Goal: Browse casually: Explore the website without a specific task or goal

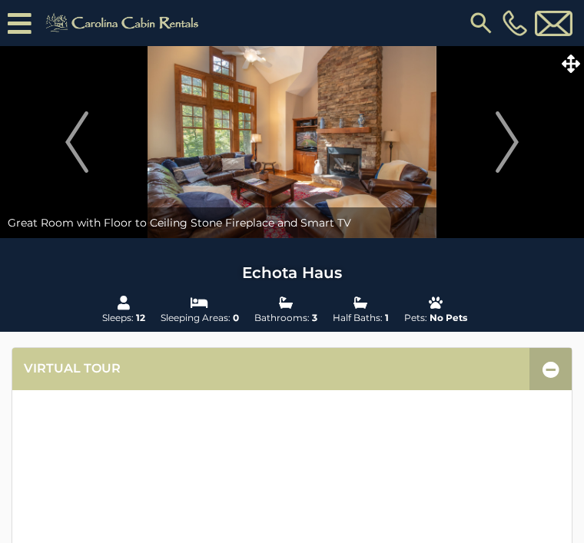
click at [510, 142] on img "Next" at bounding box center [507, 141] width 23 height 61
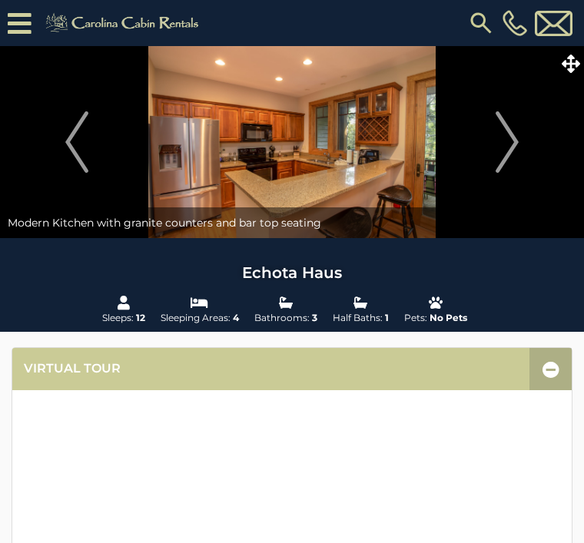
click at [514, 148] on img "Next" at bounding box center [507, 141] width 23 height 61
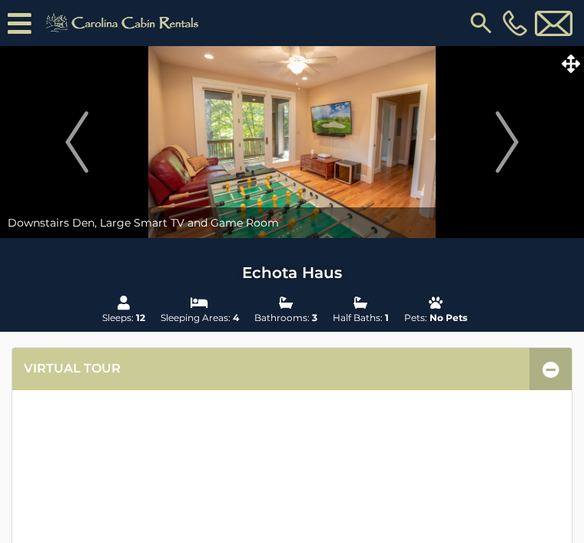
click at [513, 142] on img "Next" at bounding box center [507, 141] width 23 height 61
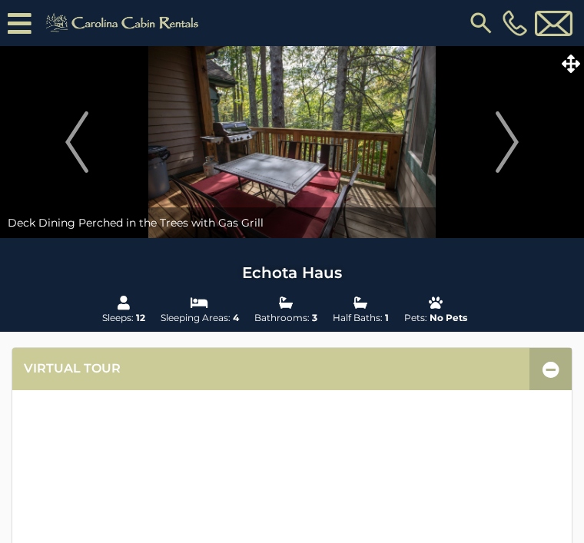
click at [512, 143] on img "Next" at bounding box center [507, 141] width 23 height 61
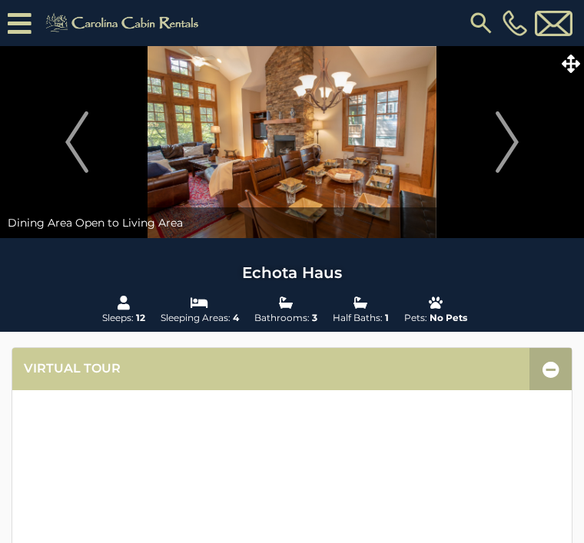
click at [513, 144] on img "Next" at bounding box center [507, 141] width 23 height 61
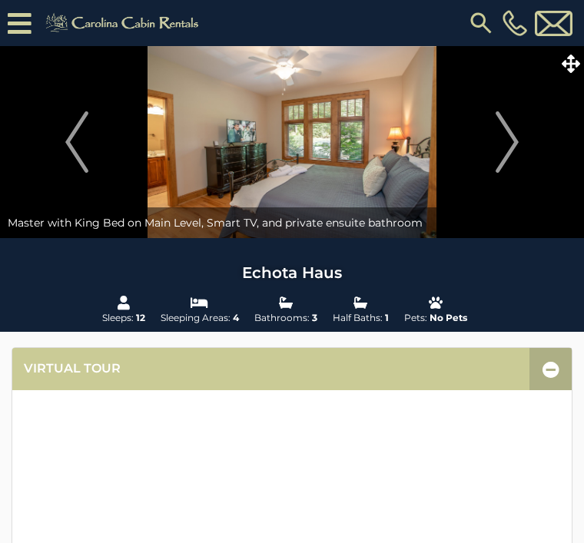
click at [511, 141] on img "Next" at bounding box center [507, 141] width 23 height 61
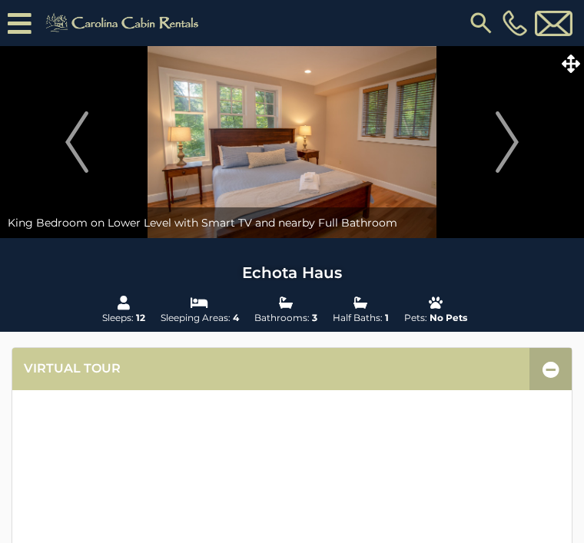
click at [512, 146] on img "Next" at bounding box center [507, 141] width 23 height 61
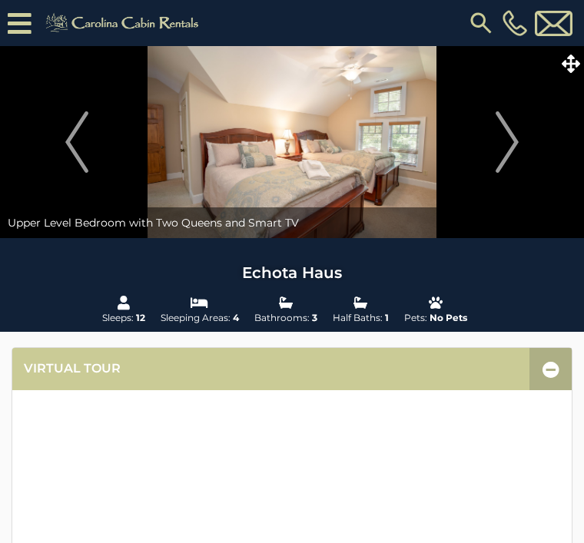
click at [514, 138] on img "Next" at bounding box center [507, 141] width 23 height 61
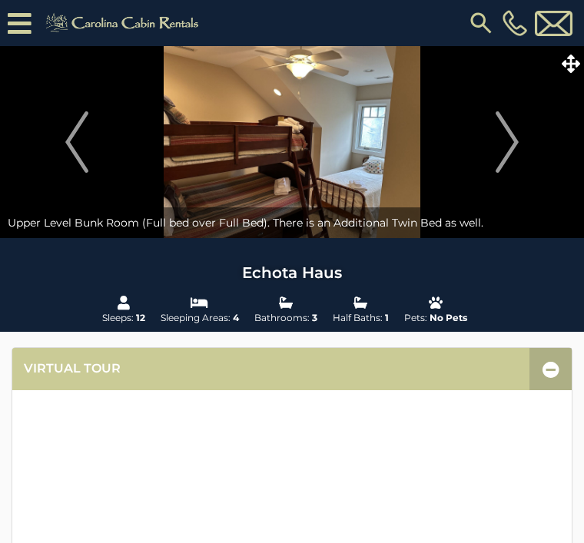
click at [510, 149] on img "Next" at bounding box center [507, 141] width 23 height 61
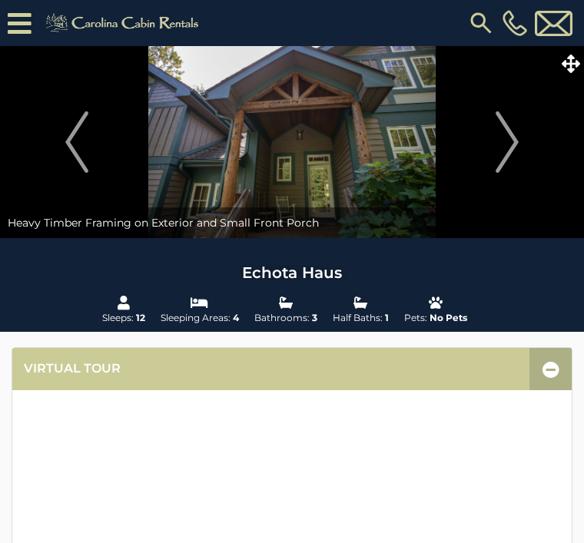
click at [511, 145] on img "Next" at bounding box center [507, 141] width 23 height 61
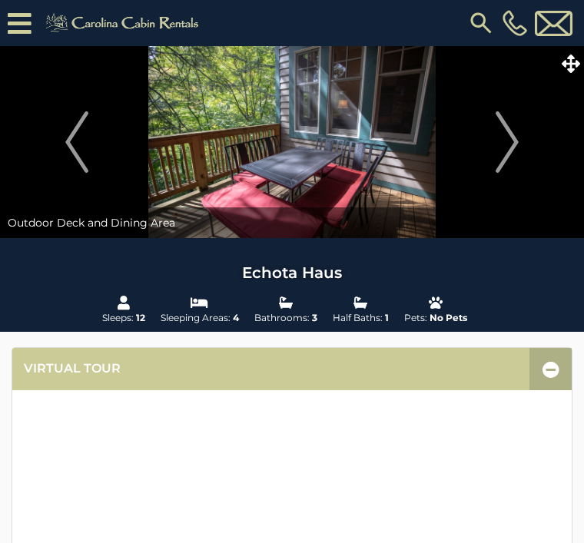
click at [510, 141] on img "Next" at bounding box center [507, 141] width 23 height 61
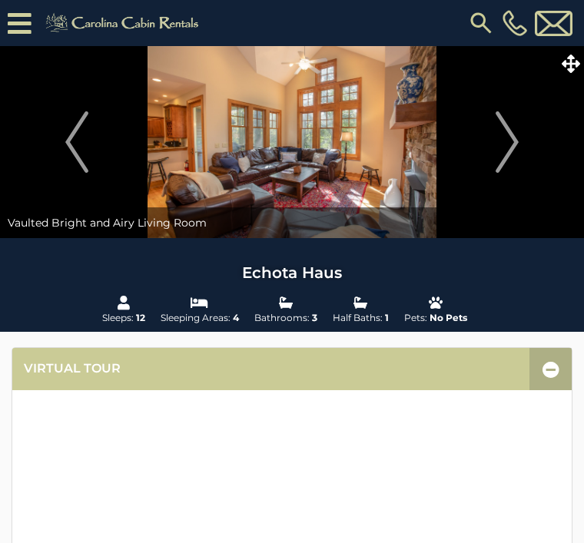
click at [517, 144] on img "Next" at bounding box center [507, 141] width 23 height 61
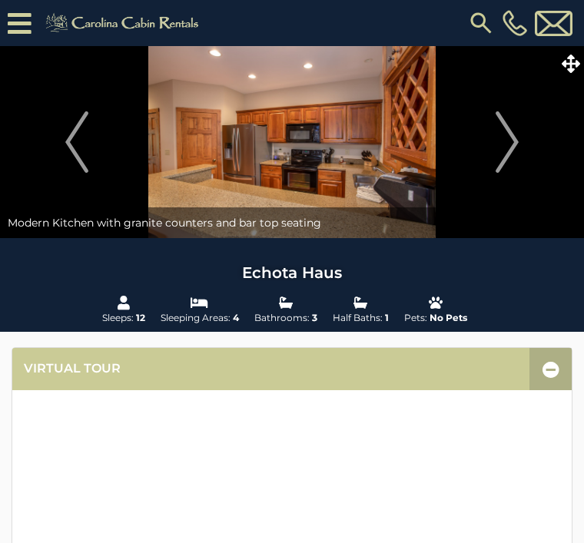
click at [508, 141] on img "Next" at bounding box center [507, 141] width 23 height 61
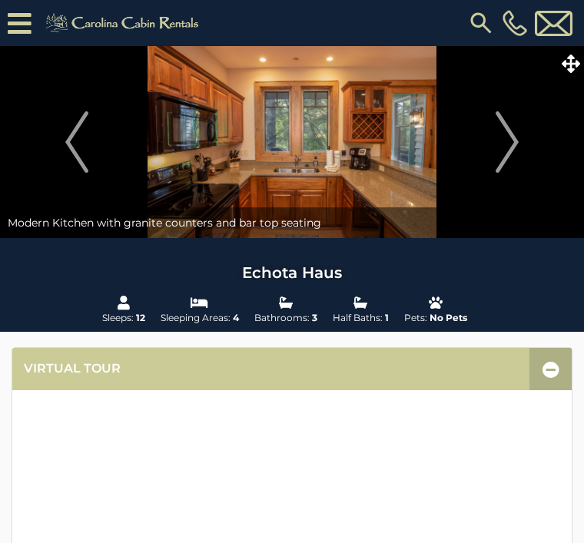
click at [497, 128] on img "Next" at bounding box center [507, 141] width 23 height 61
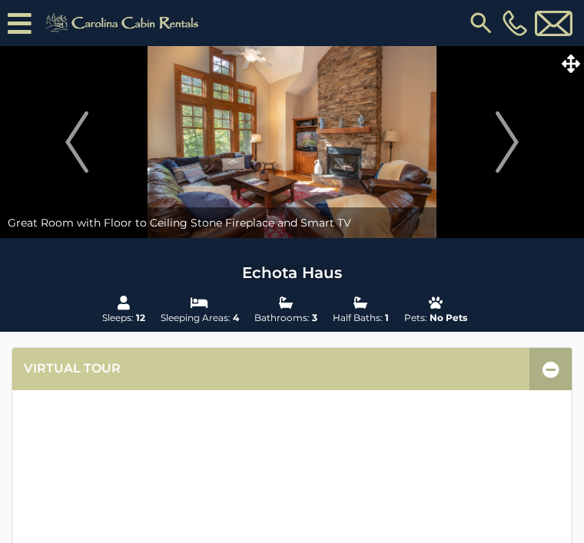
click at [519, 144] on img "Next" at bounding box center [507, 141] width 23 height 61
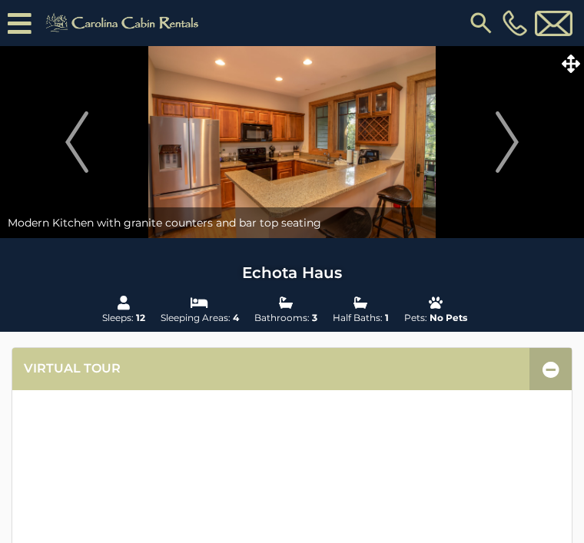
click at [513, 143] on img "Next" at bounding box center [507, 141] width 23 height 61
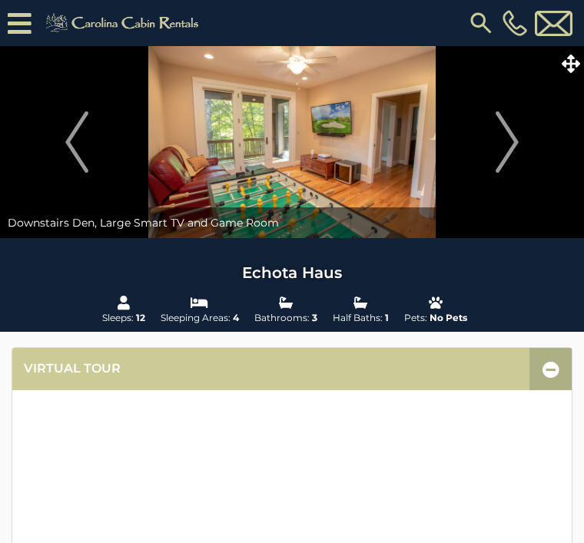
click at [510, 138] on img "Next" at bounding box center [507, 141] width 23 height 61
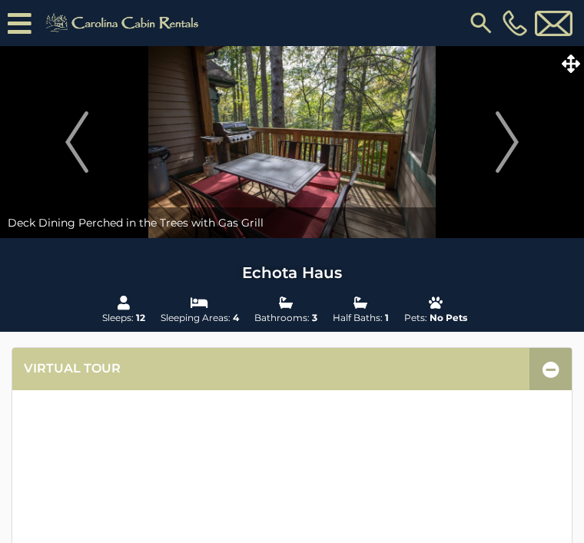
click at [506, 152] on img "Next" at bounding box center [507, 141] width 23 height 61
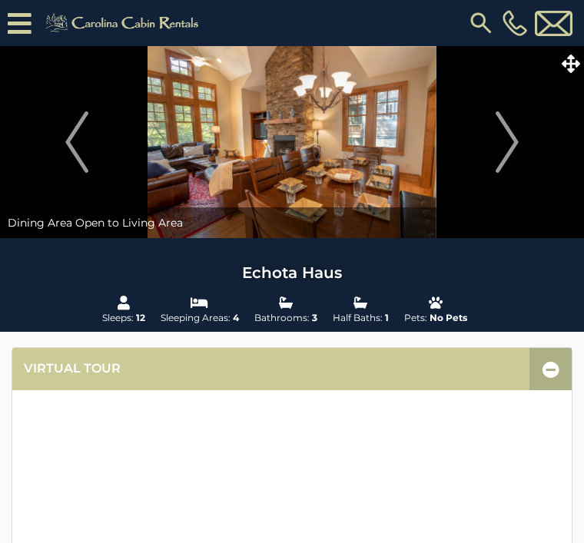
click at [505, 148] on img "Next" at bounding box center [507, 141] width 23 height 61
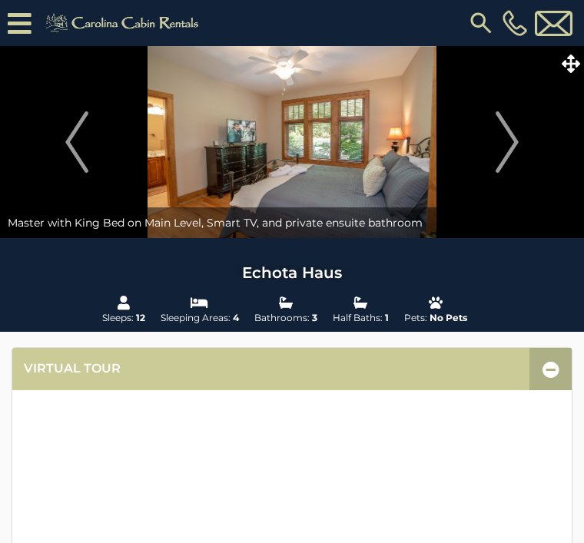
click at [512, 153] on img "Next" at bounding box center [507, 141] width 23 height 61
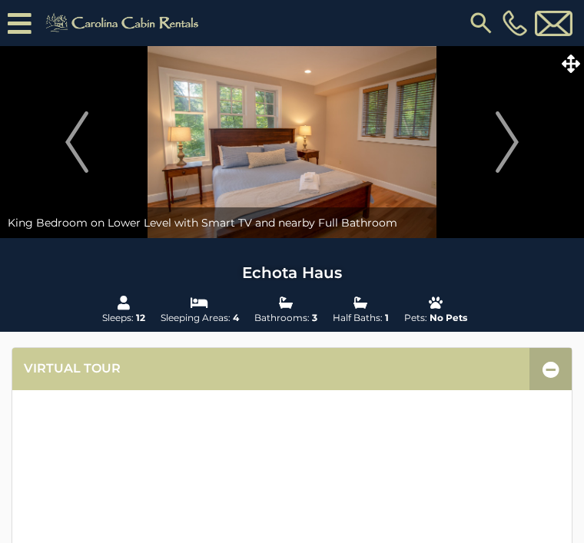
click at [510, 144] on img "Next" at bounding box center [507, 141] width 23 height 61
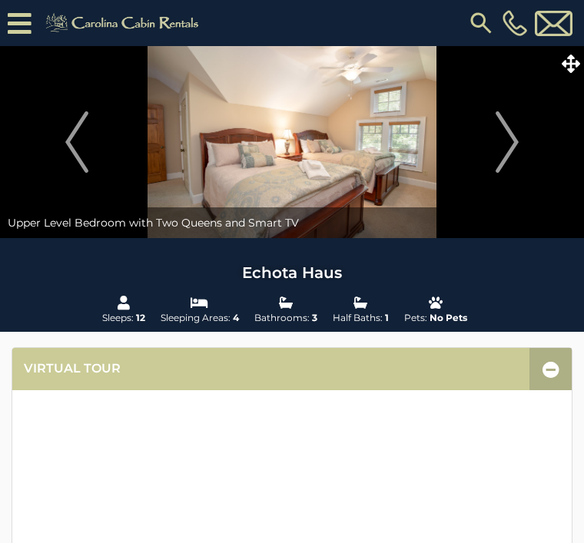
click at [513, 148] on img "Next" at bounding box center [507, 141] width 23 height 61
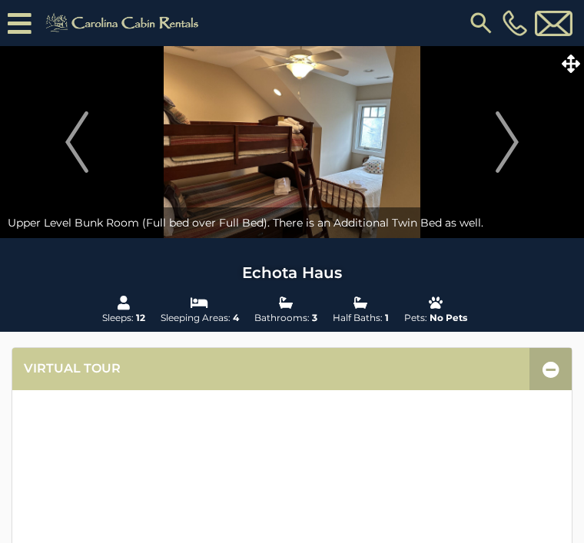
click at [513, 148] on img "Next" at bounding box center [507, 141] width 23 height 61
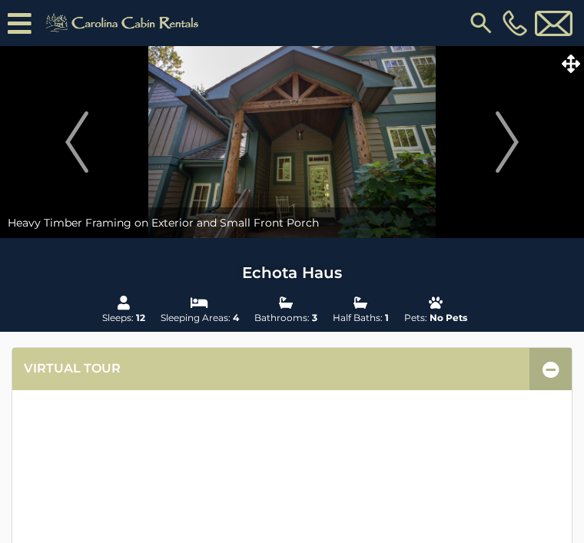
click at [511, 135] on img "Next" at bounding box center [507, 141] width 23 height 61
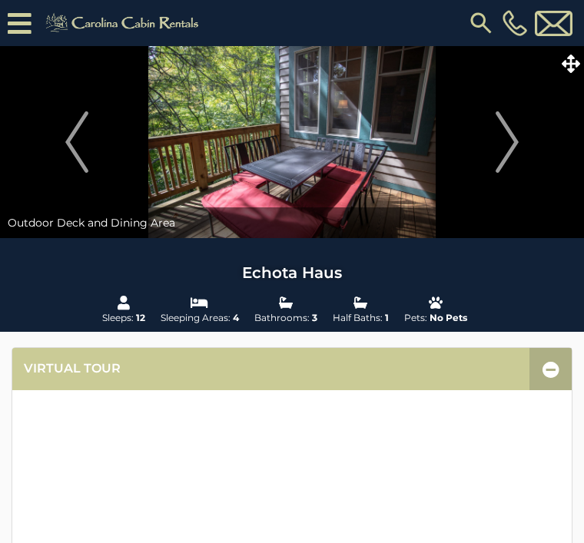
click at [518, 146] on img "Next" at bounding box center [507, 141] width 23 height 61
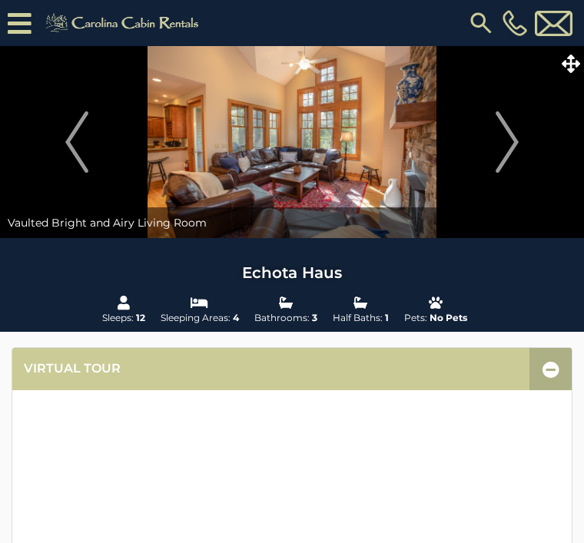
click at [519, 150] on img "Next" at bounding box center [507, 141] width 23 height 61
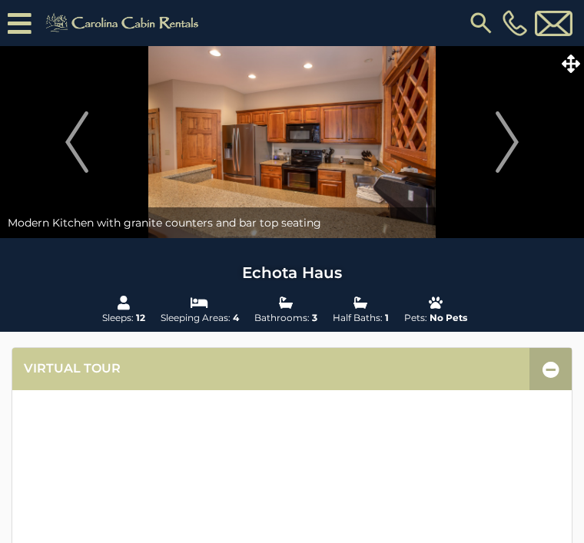
click at [516, 144] on img "Next" at bounding box center [507, 141] width 23 height 61
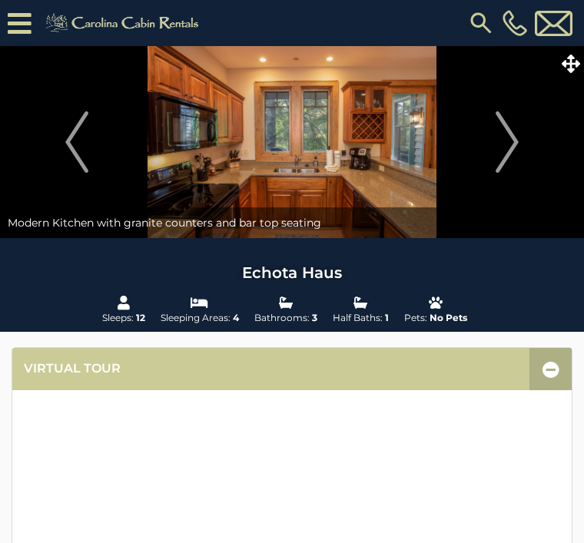
click at [519, 131] on img "Next" at bounding box center [507, 141] width 23 height 61
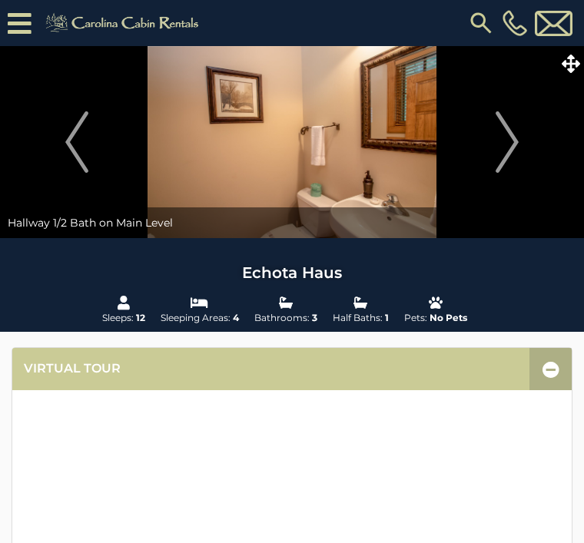
click at [509, 144] on img "Next" at bounding box center [507, 141] width 23 height 61
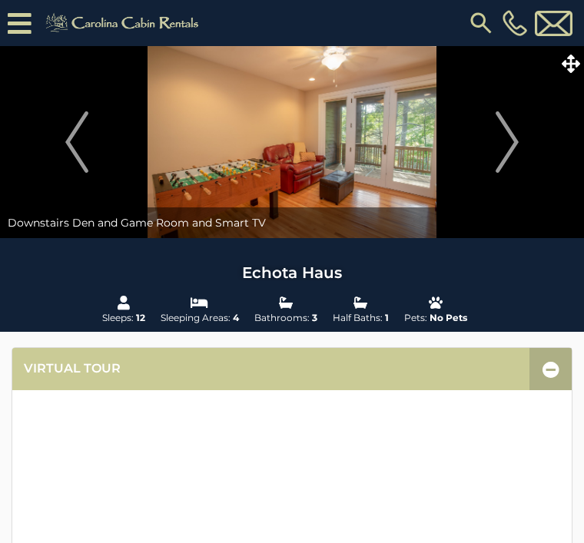
click at [512, 142] on img "Next" at bounding box center [507, 141] width 23 height 61
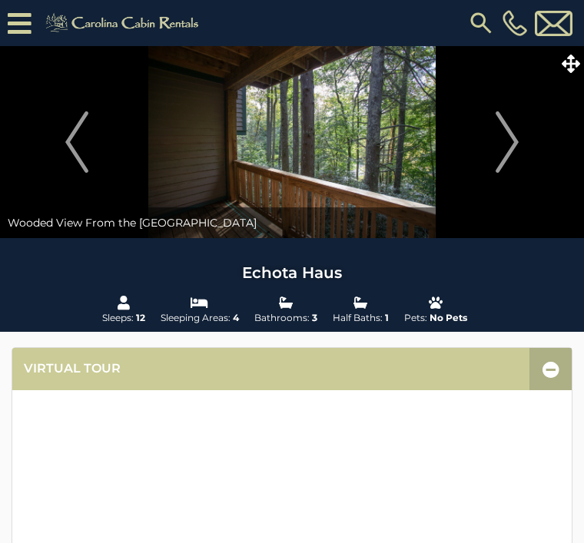
click at [513, 148] on img "Next" at bounding box center [507, 141] width 23 height 61
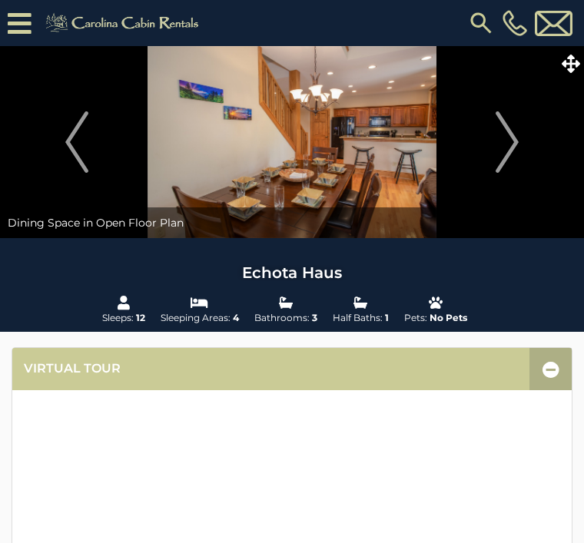
click at [513, 136] on img "Next" at bounding box center [507, 141] width 23 height 61
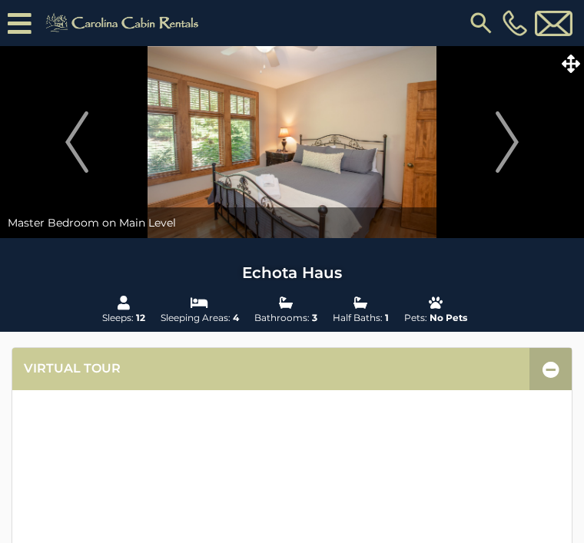
click at [519, 148] on img "Next" at bounding box center [507, 141] width 23 height 61
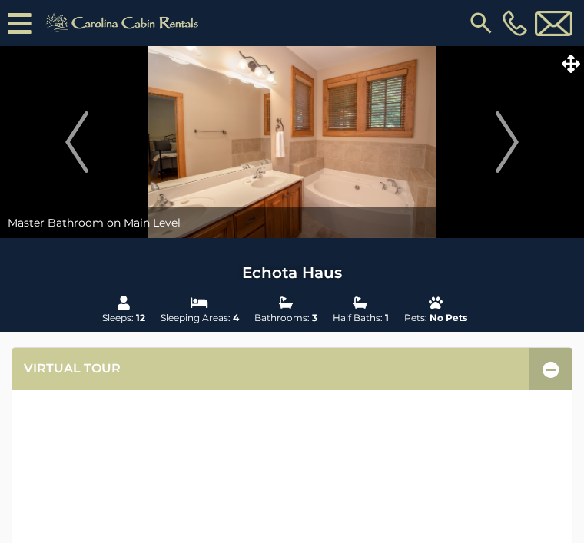
click at [521, 134] on button "Next" at bounding box center [507, 142] width 138 height 192
